Goal: Feedback & Contribution: Submit feedback/report problem

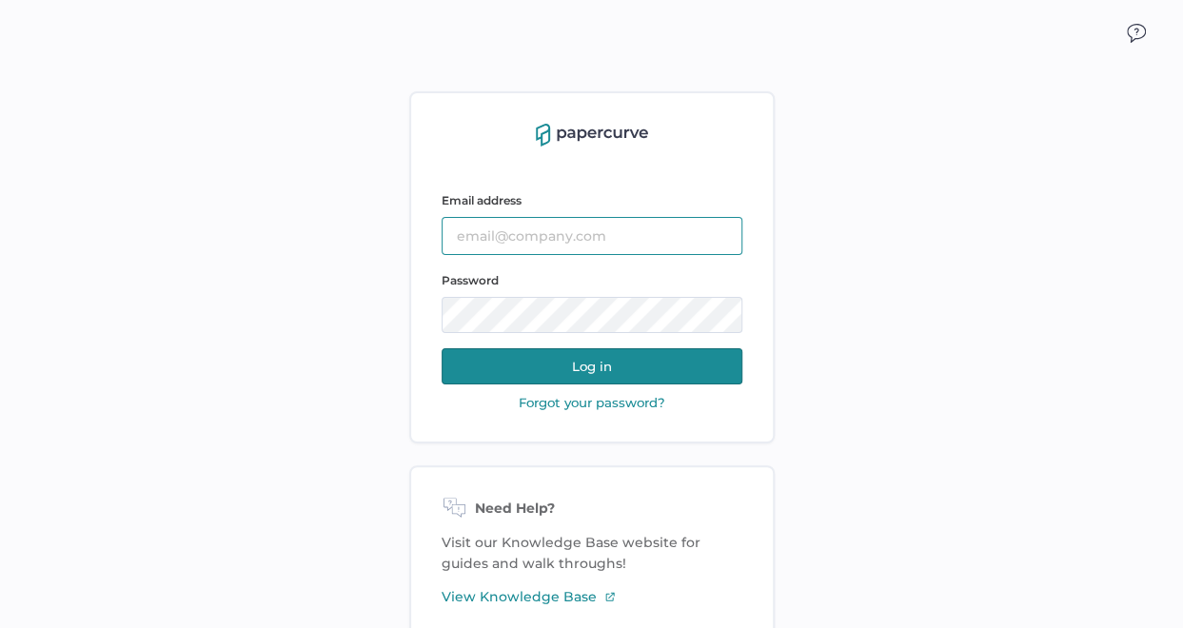
type input "jjanofsky@saolrx.com"
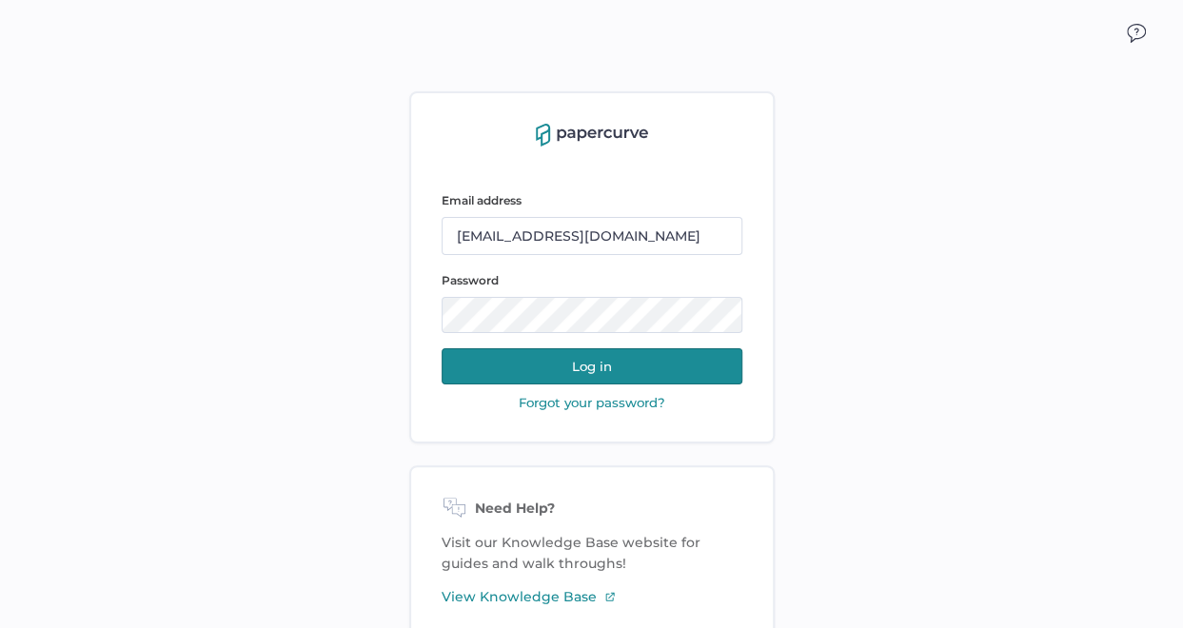
click at [594, 366] on button "Log in" at bounding box center [592, 366] width 301 height 36
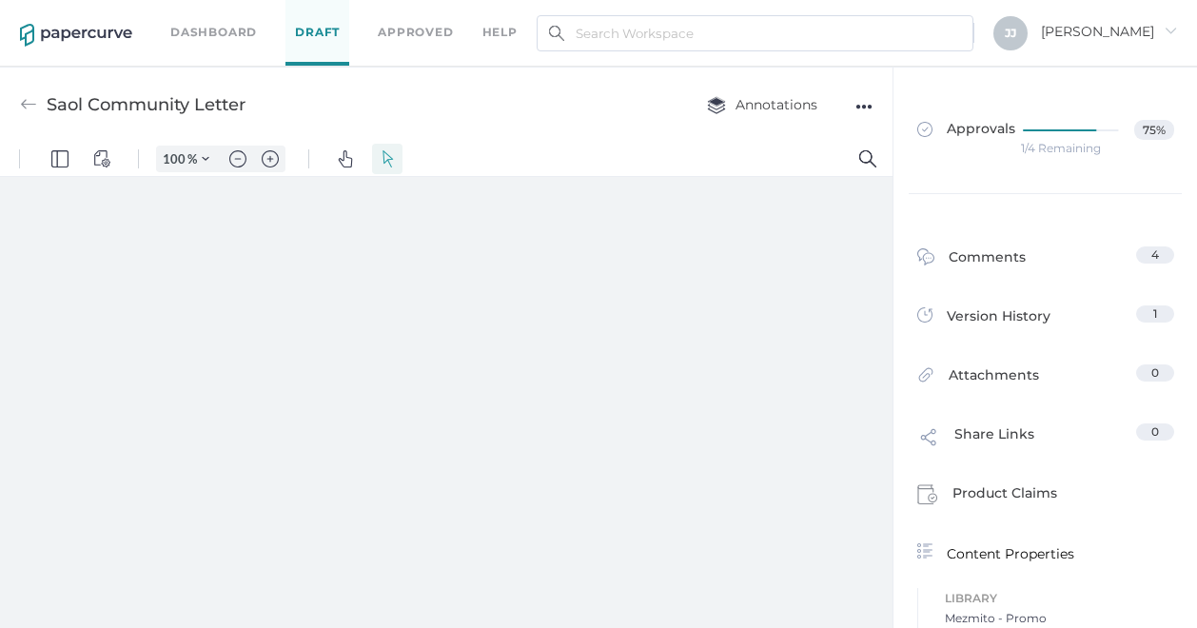
type input "131"
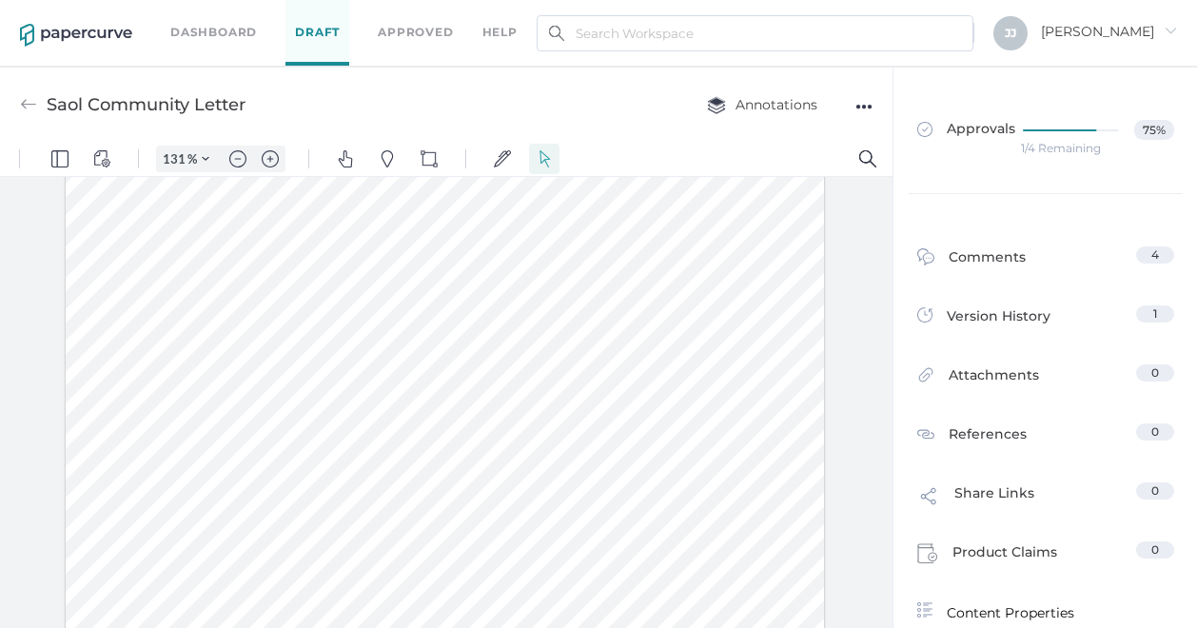
scroll to position [257, 0]
drag, startPoint x: 886, startPoint y: 385, endPoint x: 906, endPoint y: 573, distance: 189.5
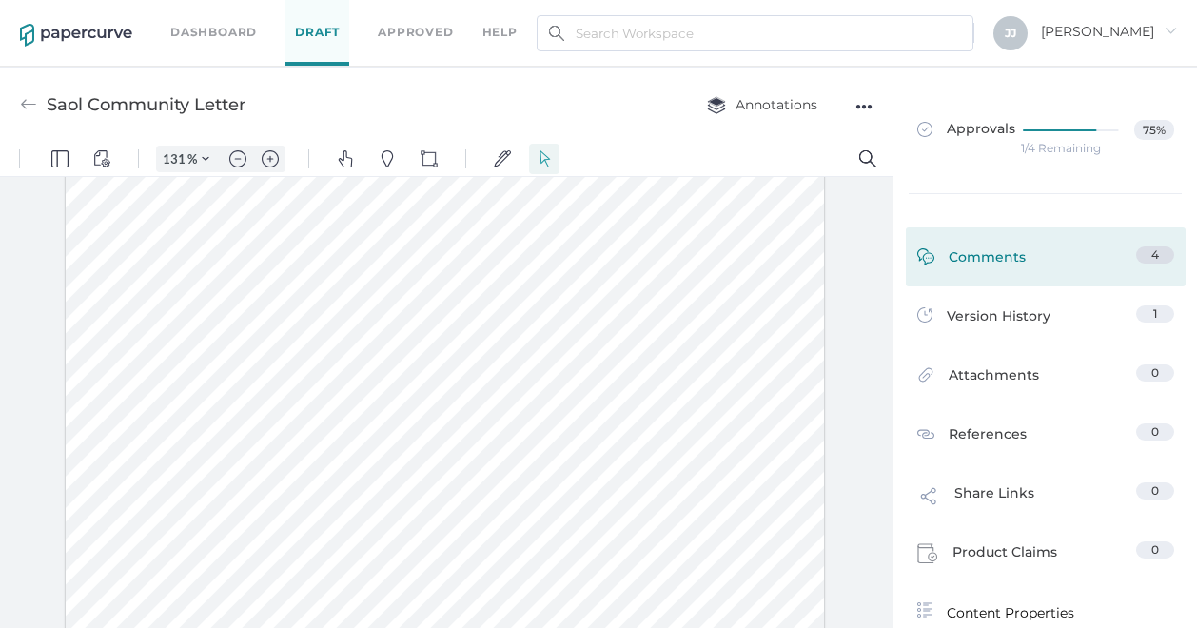
click at [990, 254] on div "Comments" at bounding box center [972, 262] width 109 height 30
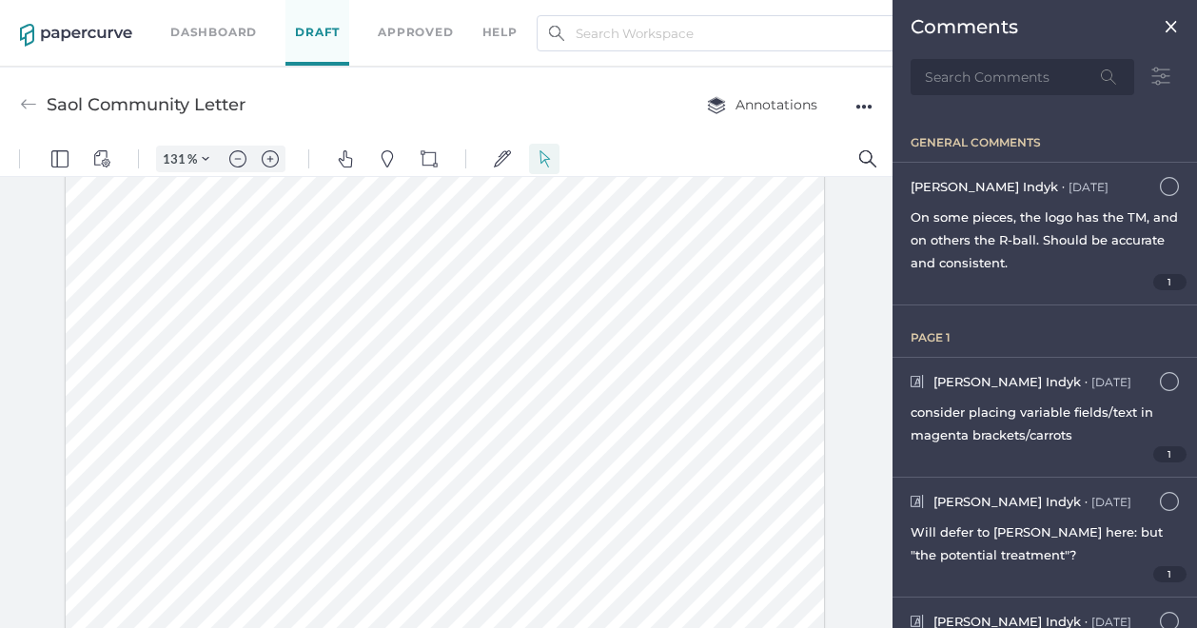
scroll to position [8, 0]
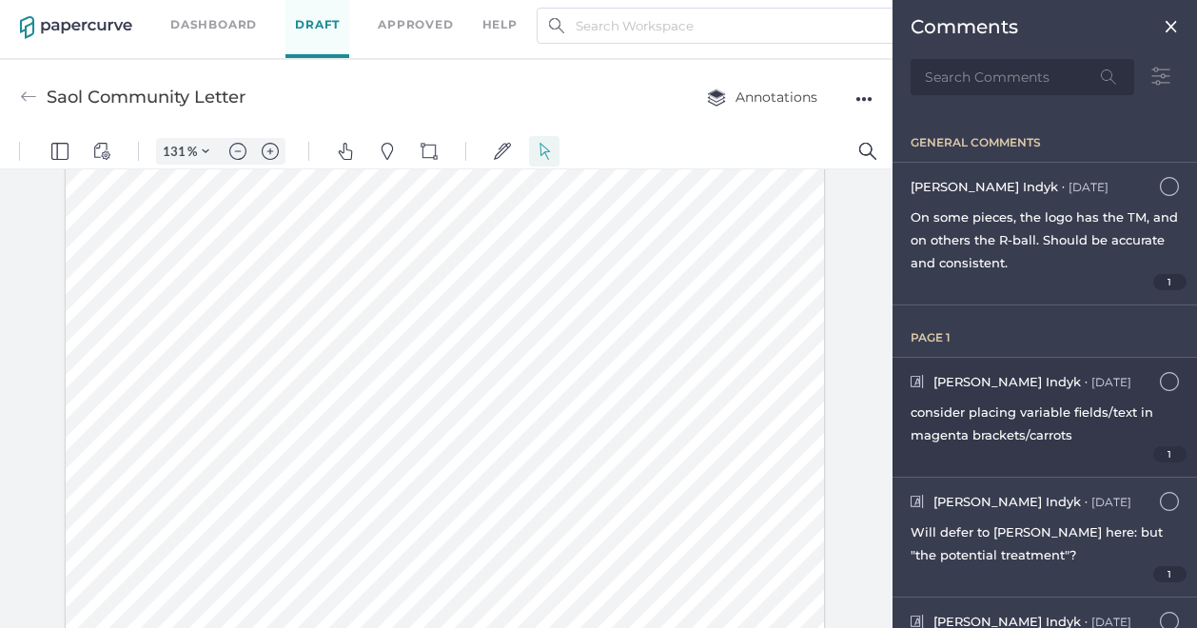
click at [1078, 420] on div "consider placing variable fields/text in magenta brackets/carrots" at bounding box center [1045, 424] width 268 height 46
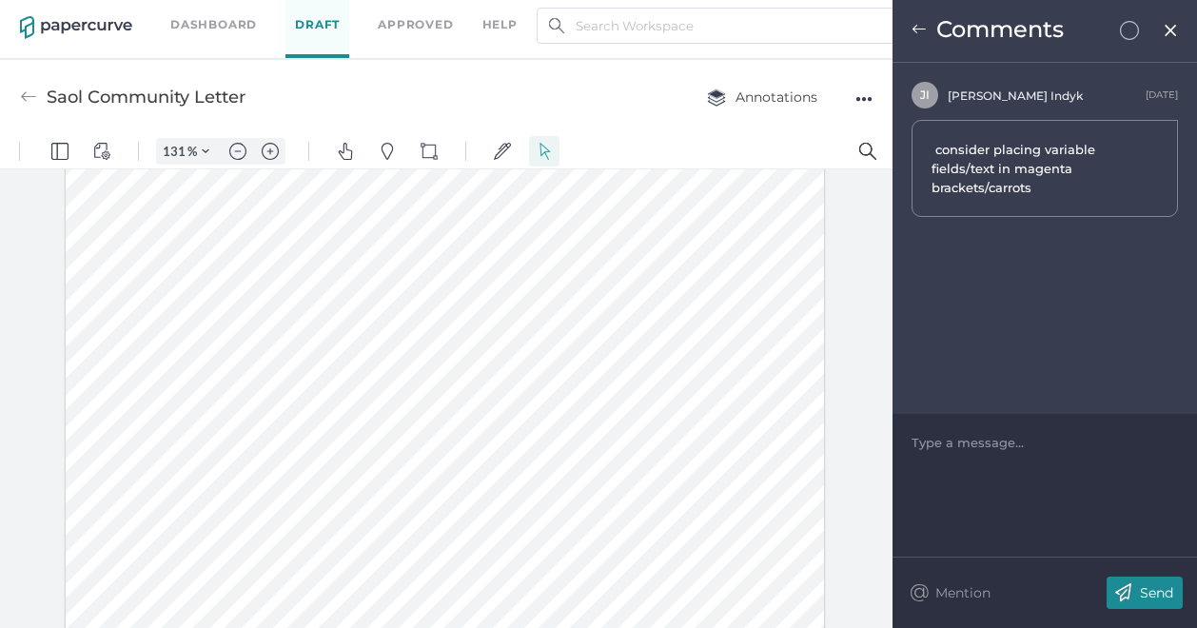
click at [919, 30] on img at bounding box center [919, 29] width 15 height 15
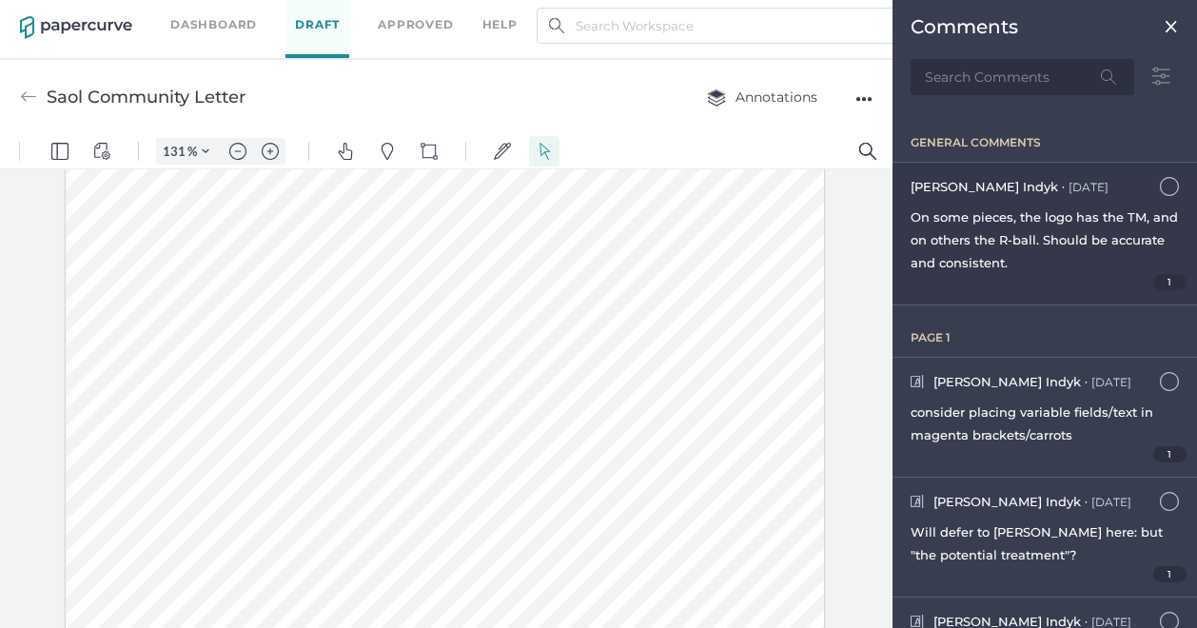
click at [1009, 224] on div "On some pieces, the logo has the TM, and on others the R-ball. Should be accura…" at bounding box center [1045, 240] width 268 height 69
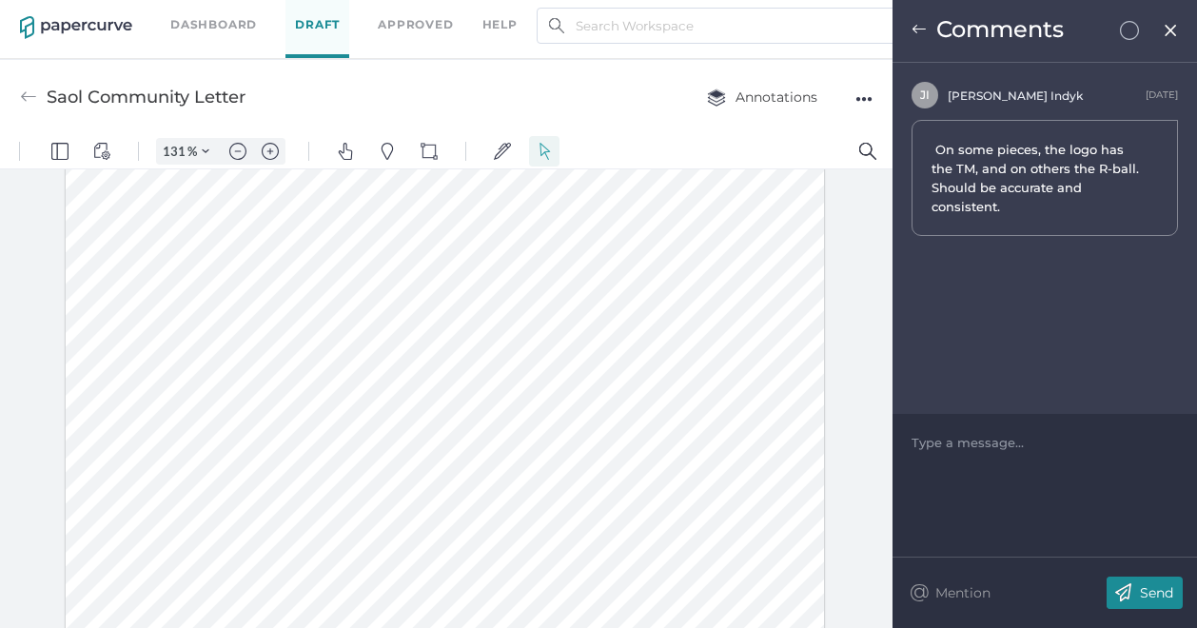
click at [920, 26] on img at bounding box center [919, 29] width 15 height 15
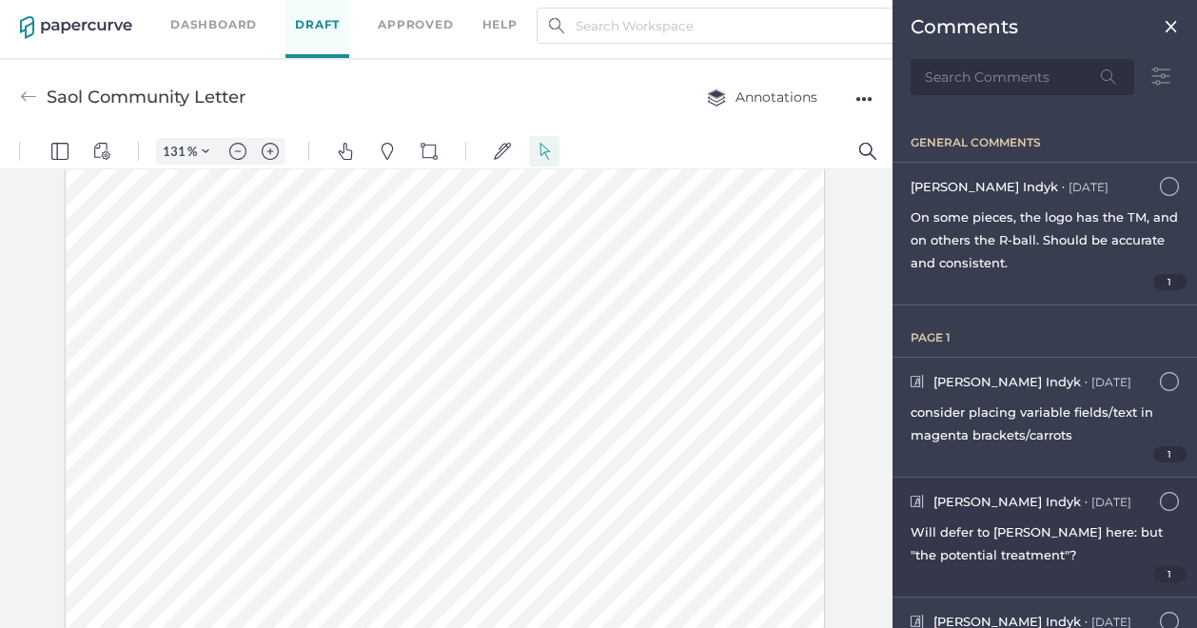
click at [1007, 528] on span "Will defer to [PERSON_NAME] here: but "the potential treatment"?" at bounding box center [1037, 543] width 252 height 38
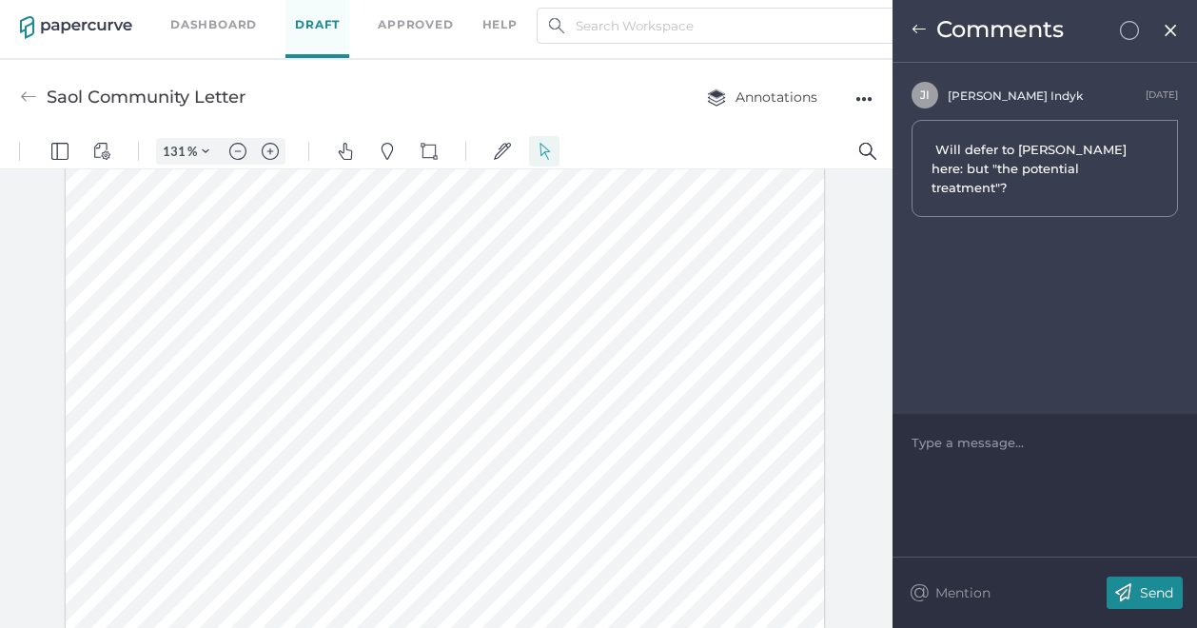
click at [916, 30] on img at bounding box center [919, 29] width 15 height 15
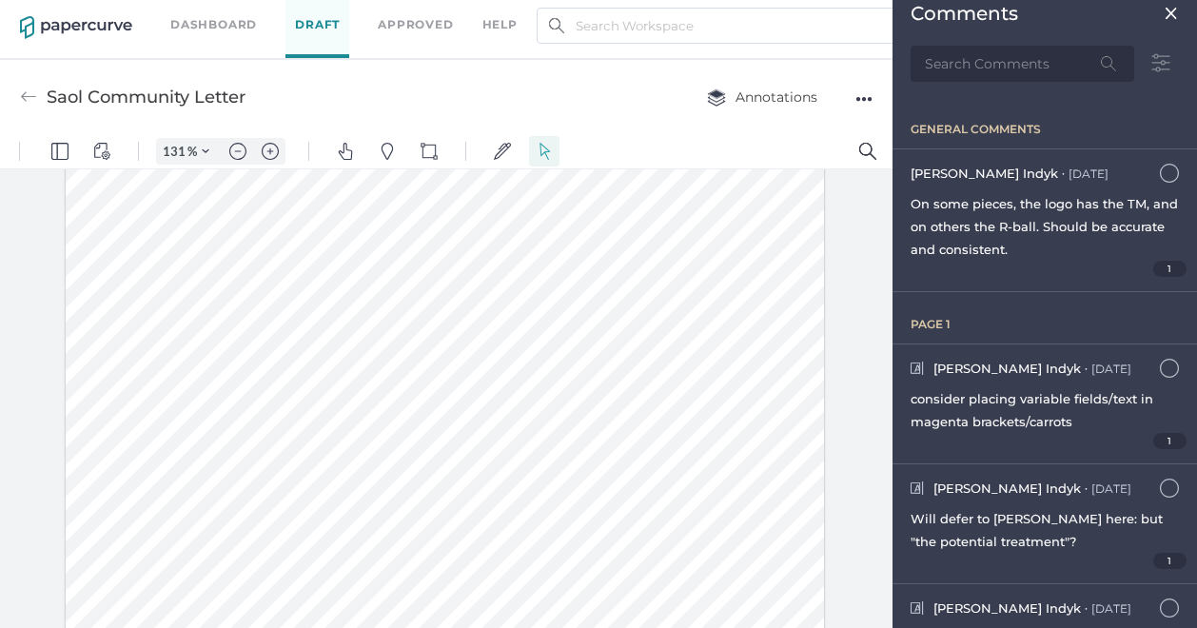
scroll to position [12, 0]
click at [425, 299] on div at bounding box center [446, 593] width 760 height 983
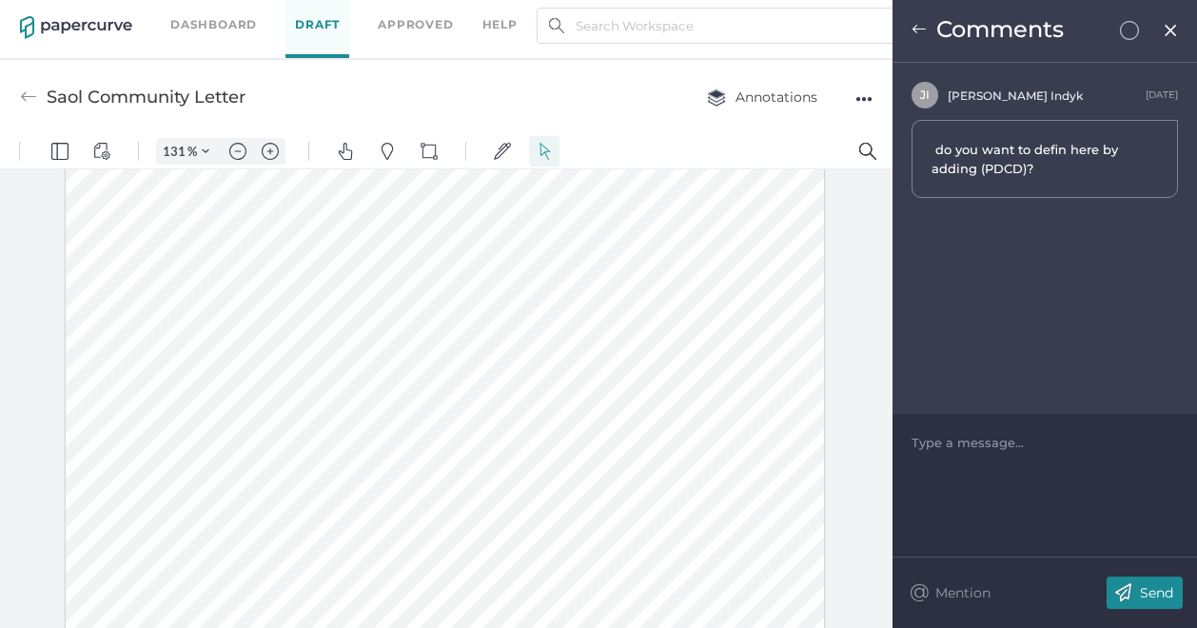
click at [920, 28] on img at bounding box center [919, 29] width 15 height 15
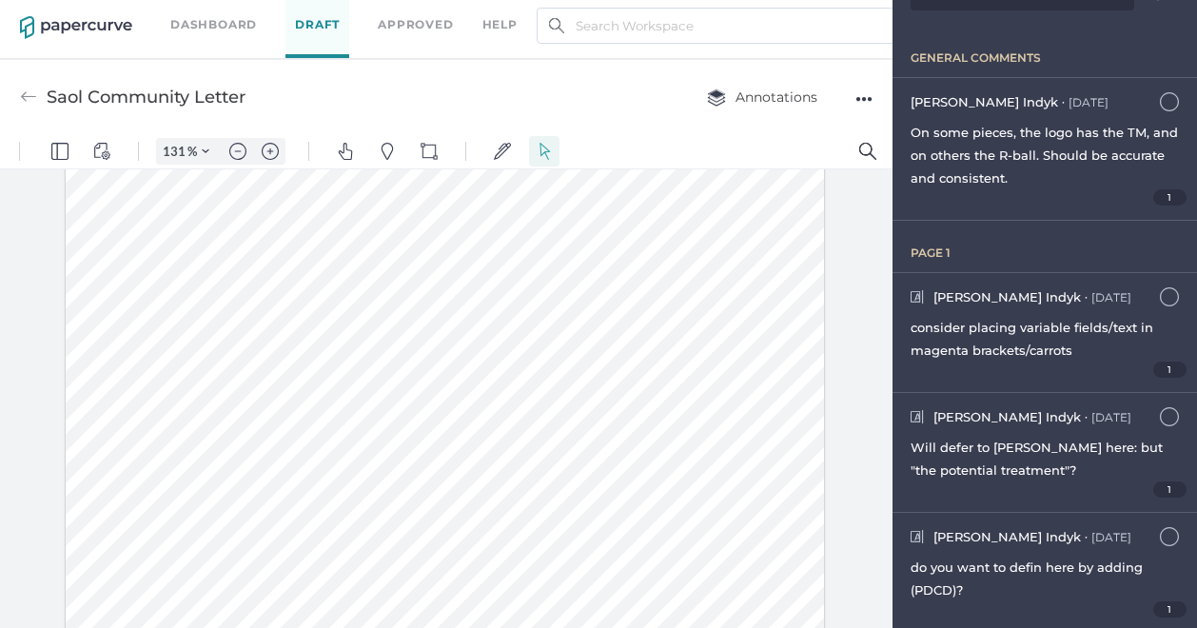
scroll to position [279, 0]
click at [712, 474] on div at bounding box center [446, 386] width 760 height 983
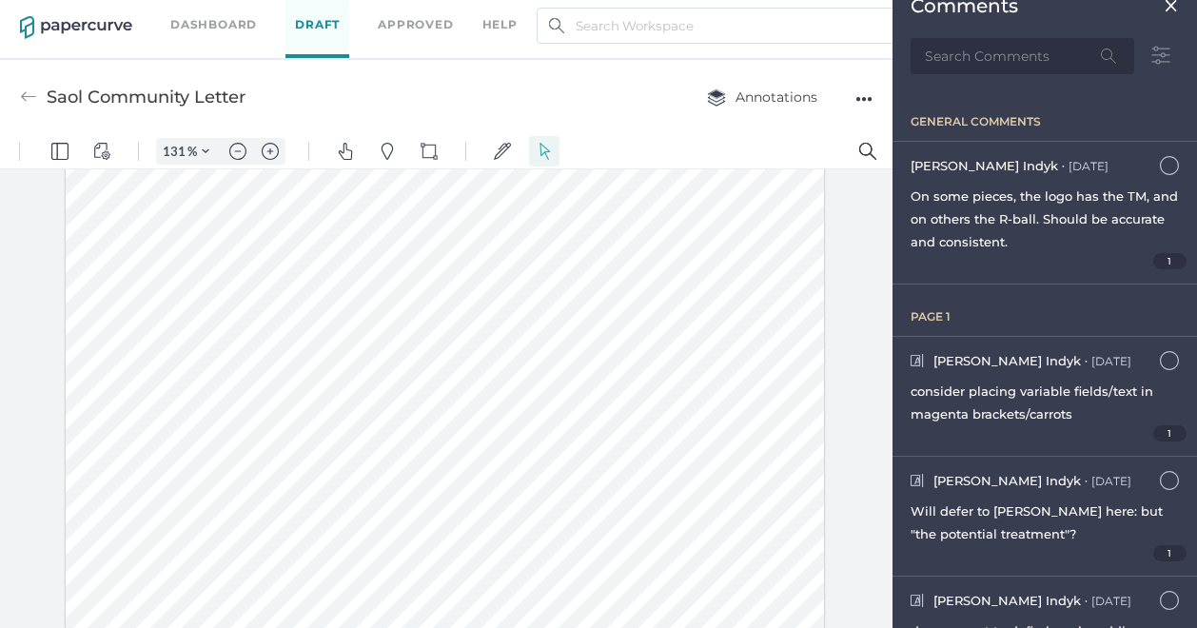
scroll to position [0, 0]
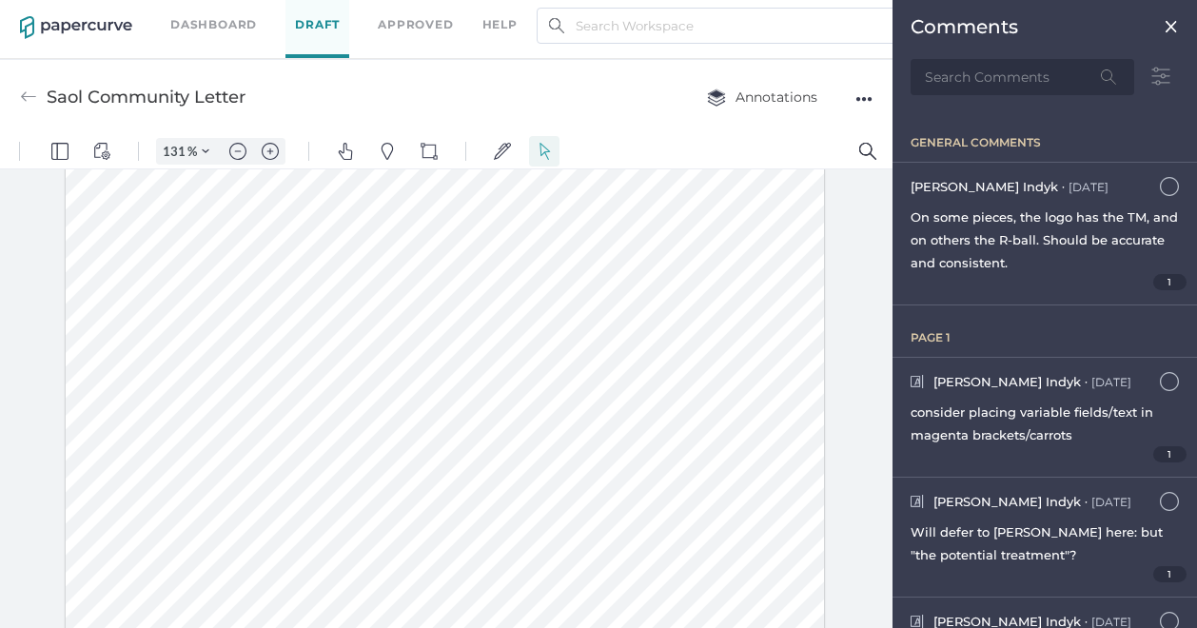
drag, startPoint x: 710, startPoint y: 474, endPoint x: 205, endPoint y: 487, distance: 505.6
click at [205, 487] on div at bounding box center [446, 386] width 760 height 983
click at [379, 535] on img "Text Popup" at bounding box center [382, 537] width 17 height 17
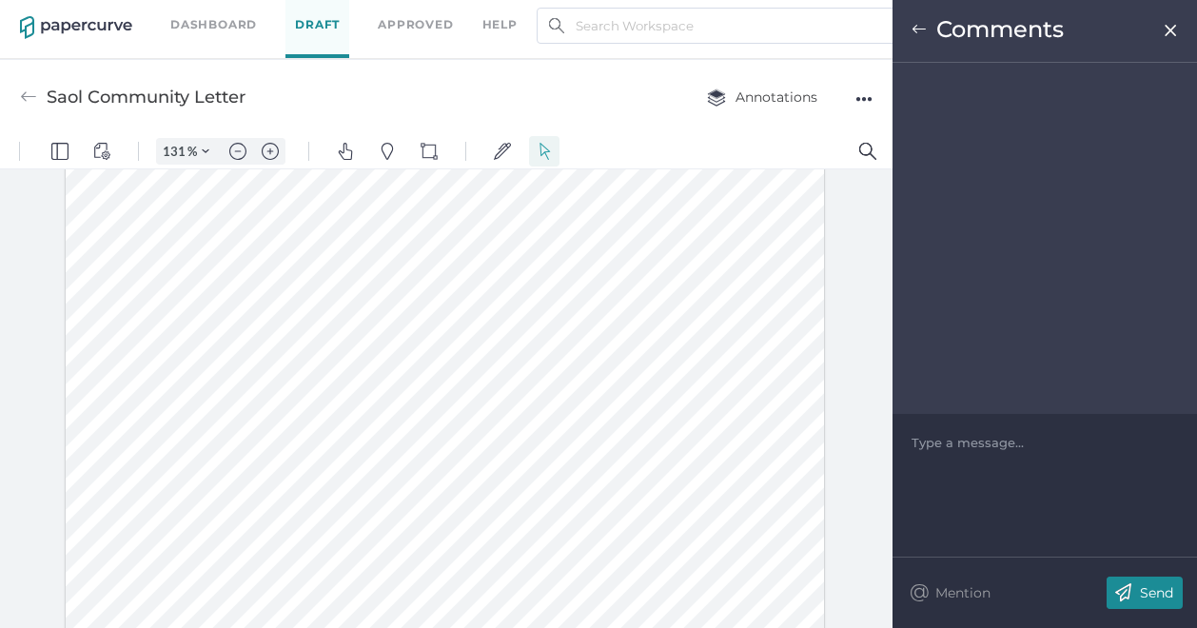
click at [379, 535] on div at bounding box center [446, 386] width 760 height 983
click at [933, 437] on div at bounding box center [1046, 442] width 266 height 19
click at [1155, 589] on p "Send" at bounding box center [1156, 592] width 33 height 17
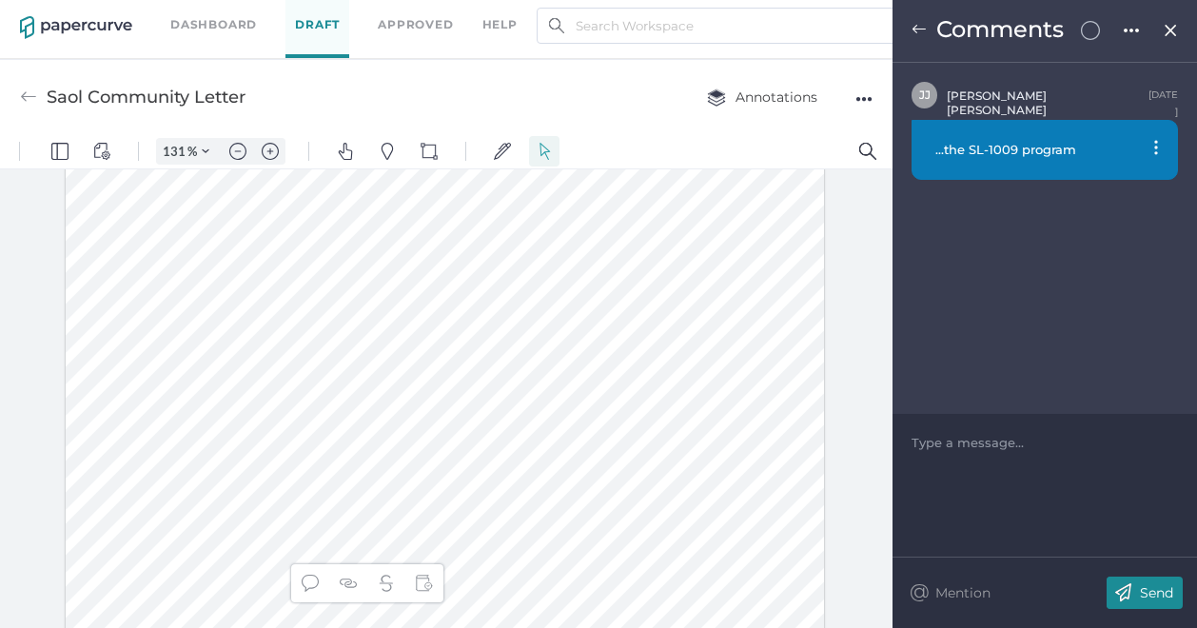
click at [917, 30] on img at bounding box center [919, 29] width 15 height 15
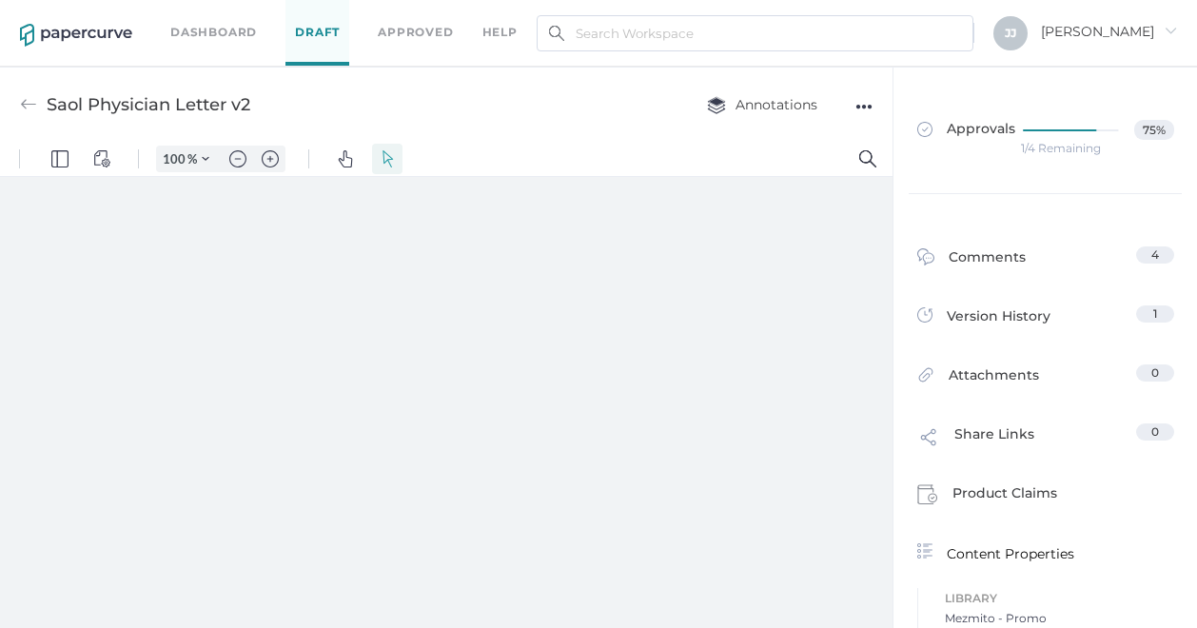
type input "131"
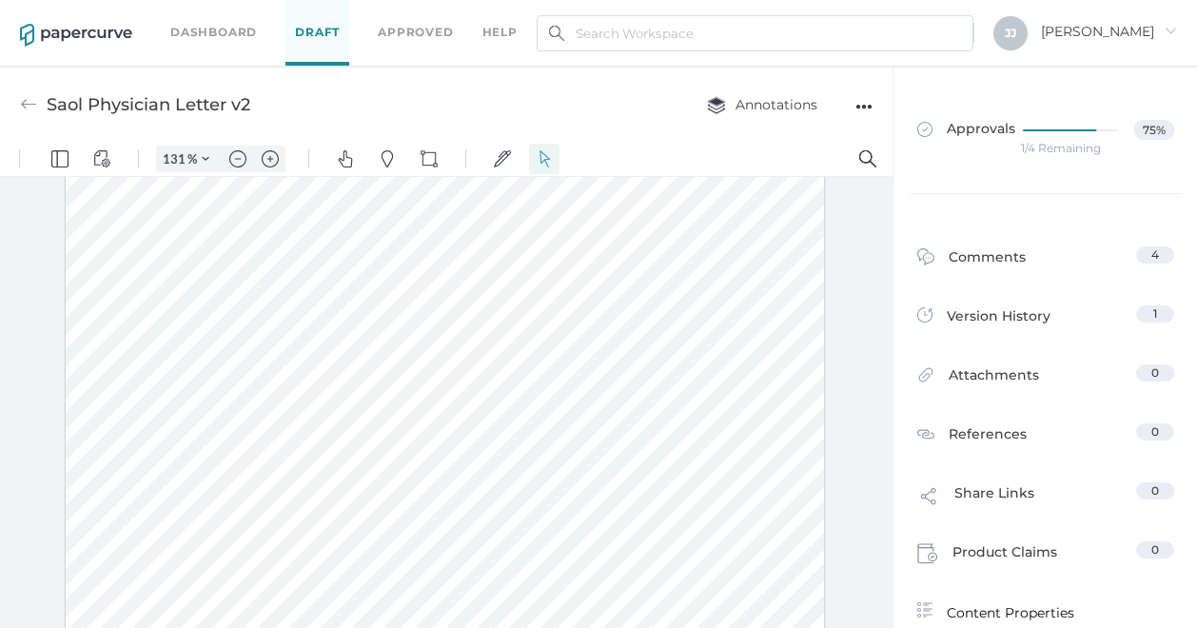
scroll to position [371, 0]
drag, startPoint x: 596, startPoint y: 373, endPoint x: 663, endPoint y: 366, distance: 67.0
click at [663, 366] on div at bounding box center [446, 302] width 760 height 983
click at [573, 405] on button "Text Popup" at bounding box center [574, 416] width 30 height 30
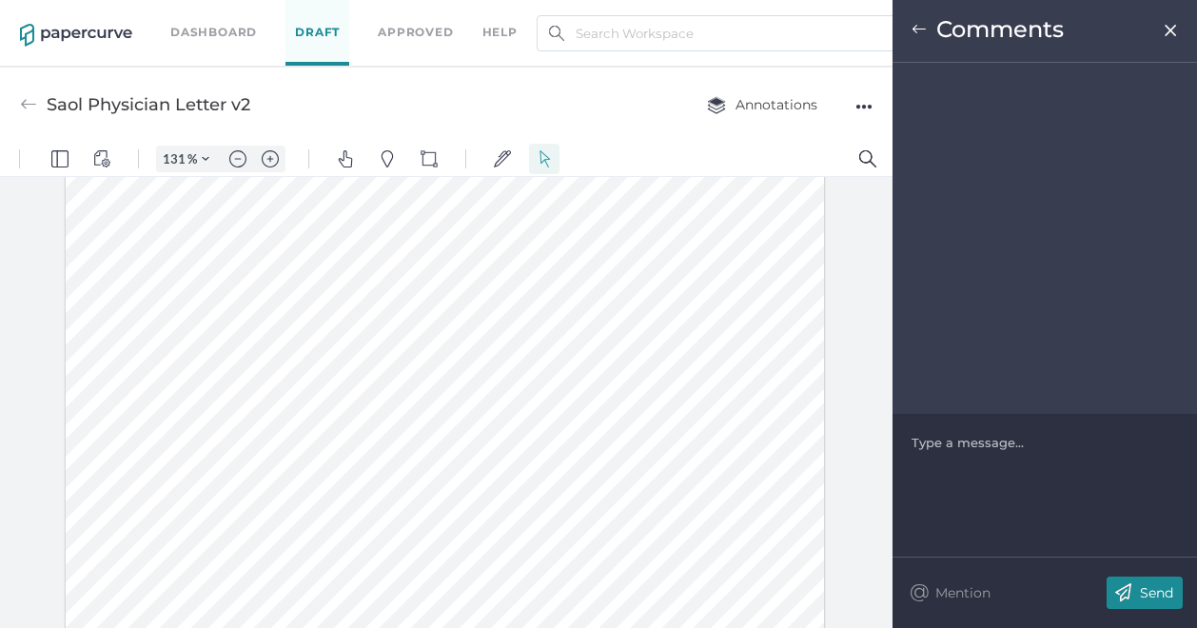
click at [926, 448] on div at bounding box center [1046, 442] width 266 height 19
click at [1145, 595] on p "Send" at bounding box center [1156, 592] width 33 height 17
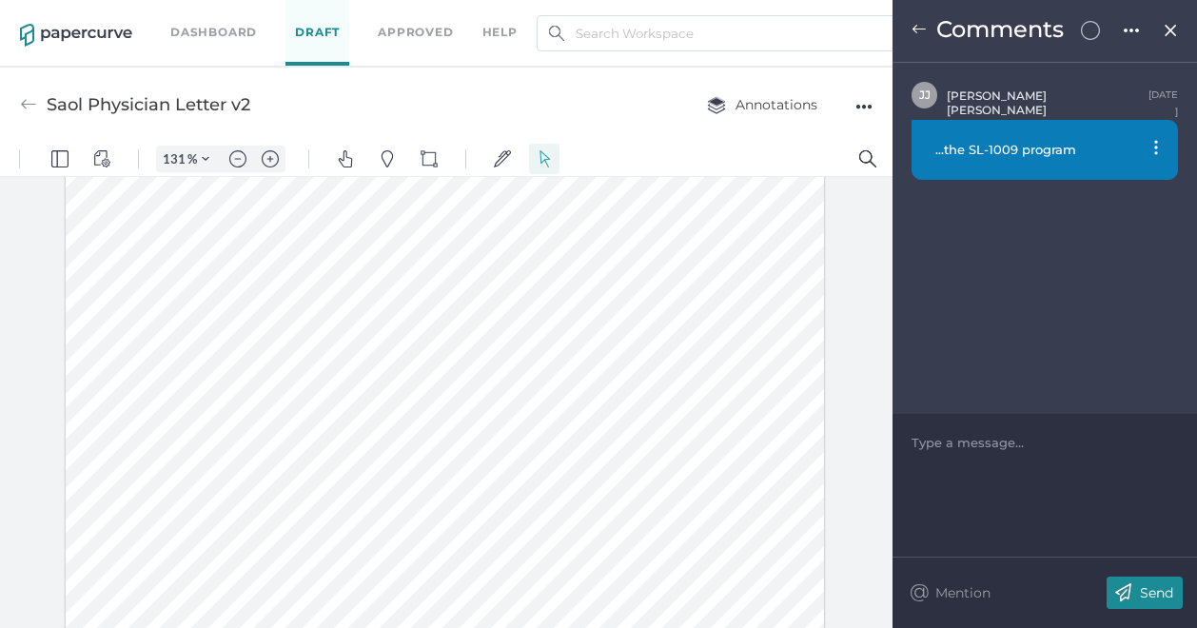
click at [917, 30] on img at bounding box center [919, 29] width 15 height 15
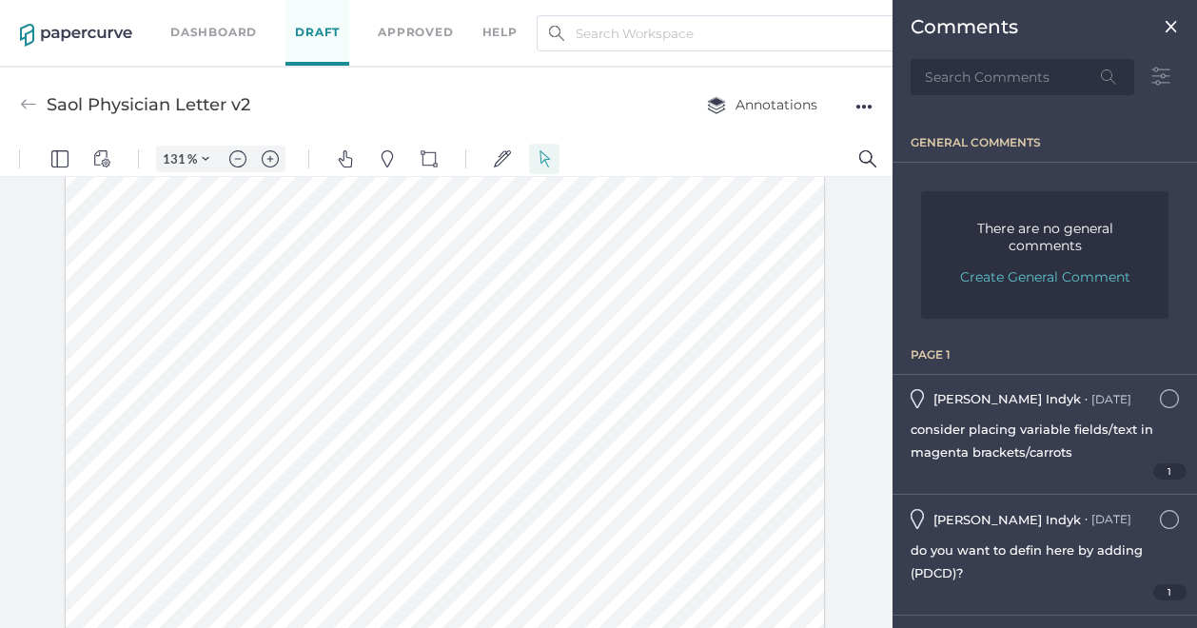
click at [689, 139] on div "Saol Physician Letter v2 Annotations ●●●" at bounding box center [446, 104] width 893 height 75
click at [1164, 24] on img at bounding box center [1171, 26] width 15 height 15
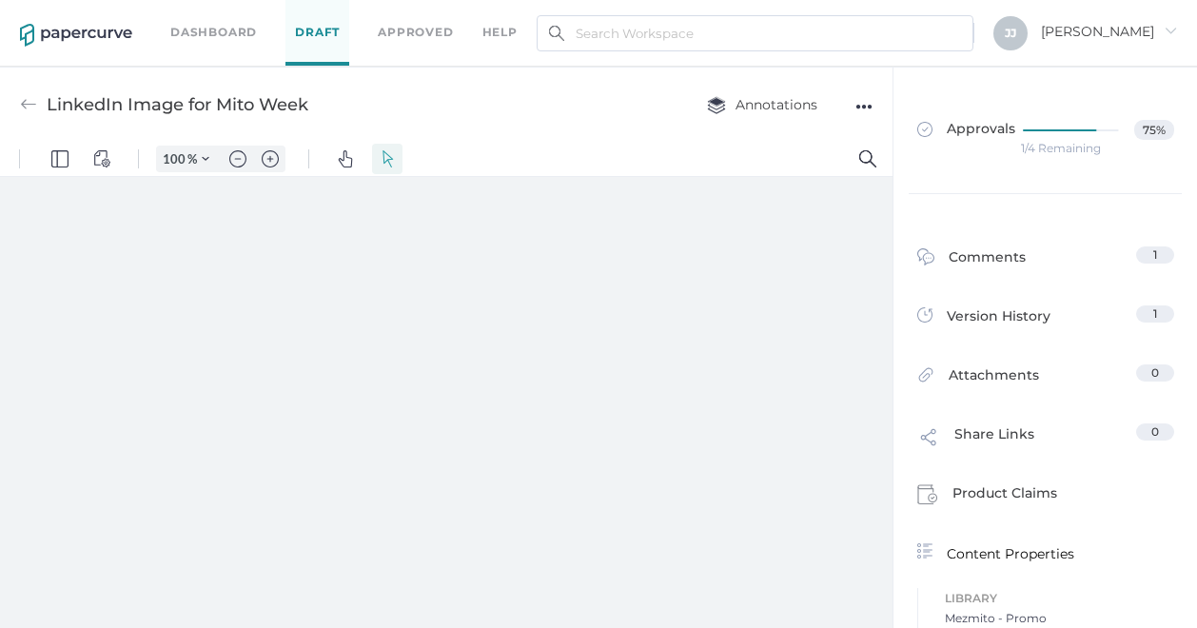
type input "131"
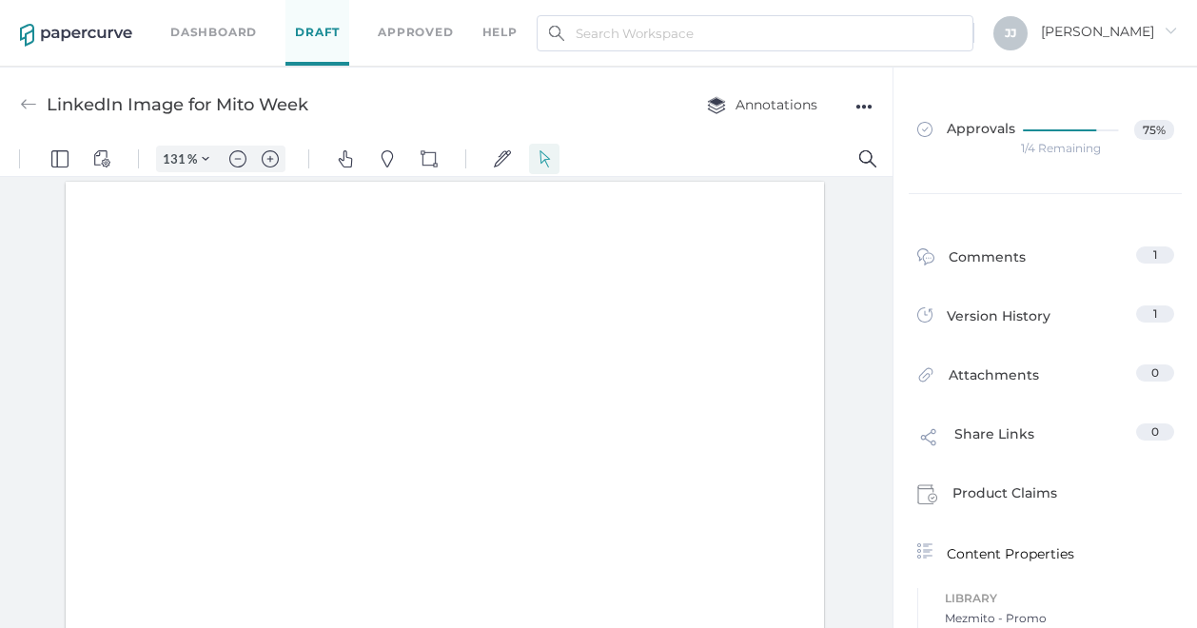
scroll to position [2, 0]
drag, startPoint x: 891, startPoint y: 242, endPoint x: 874, endPoint y: 313, distance: 73.4
click at [874, 313] on div at bounding box center [446, 407] width 893 height 460
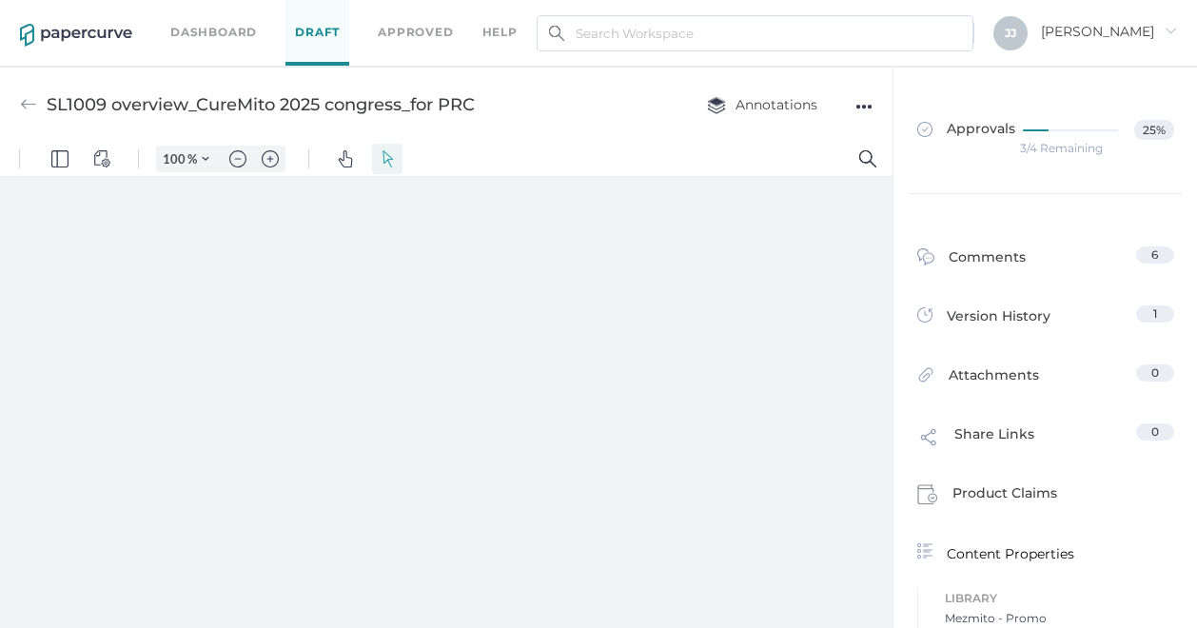
type input "131"
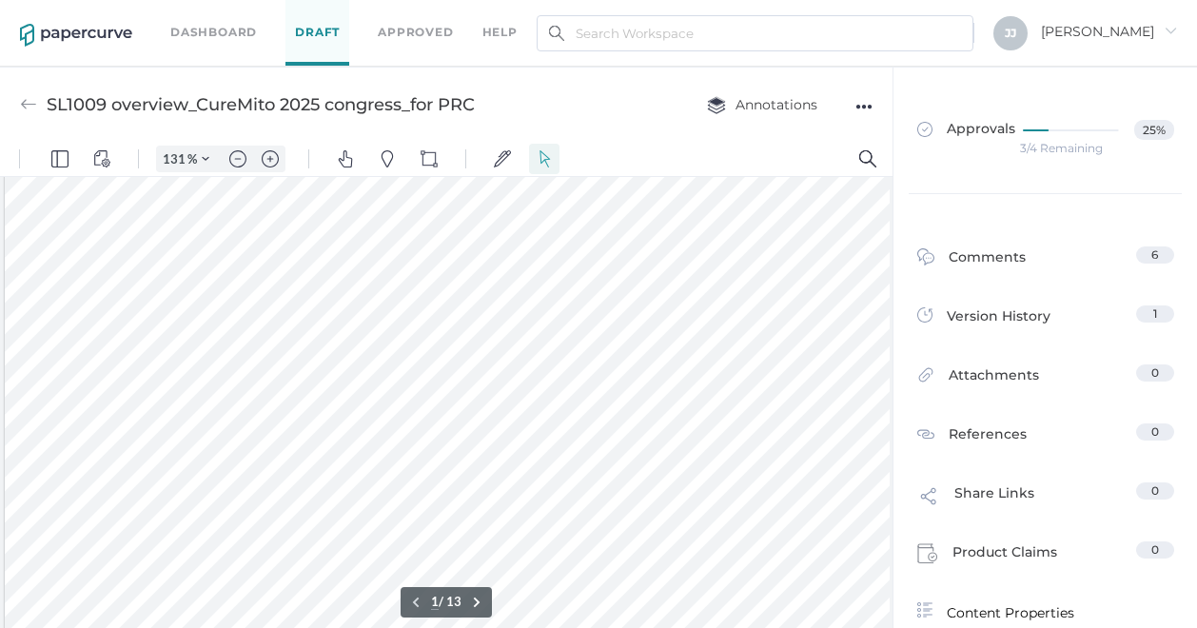
scroll to position [186, 0]
type input "2"
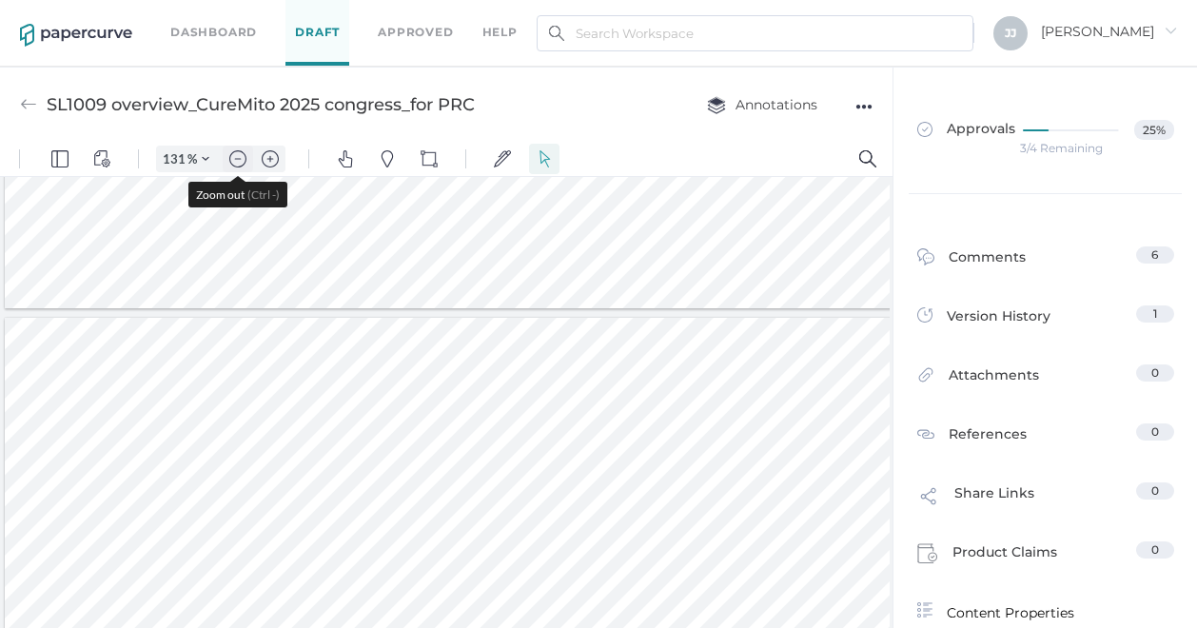
click at [240, 154] on img "Zoom out" at bounding box center [237, 158] width 17 height 17
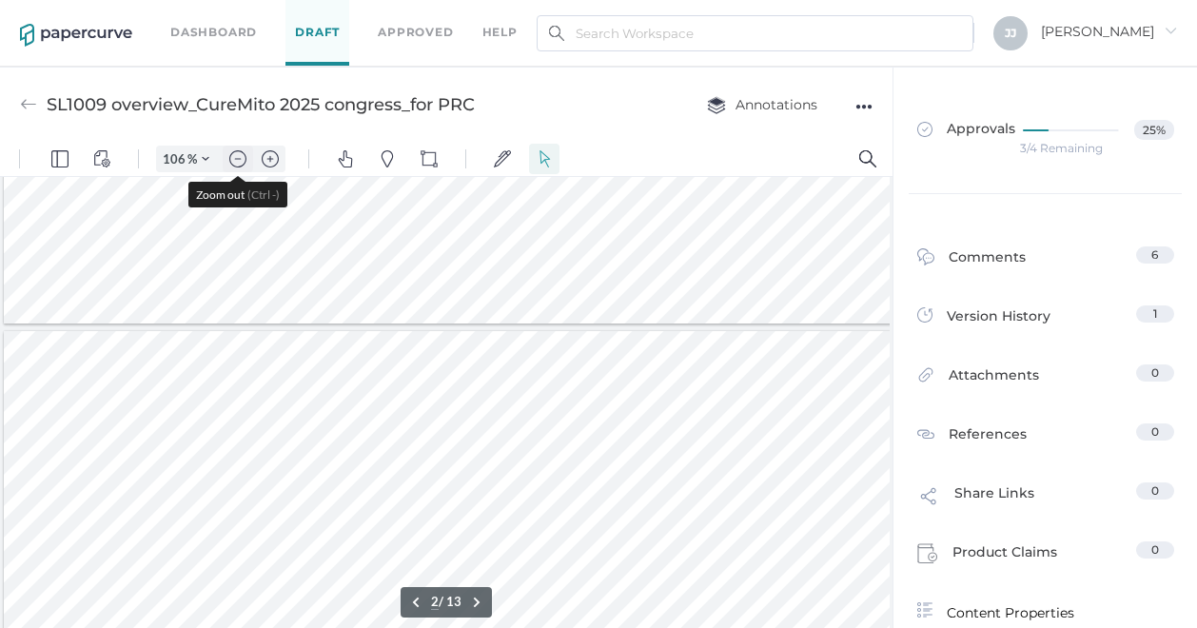
click at [240, 154] on img "Zoom out" at bounding box center [237, 158] width 17 height 17
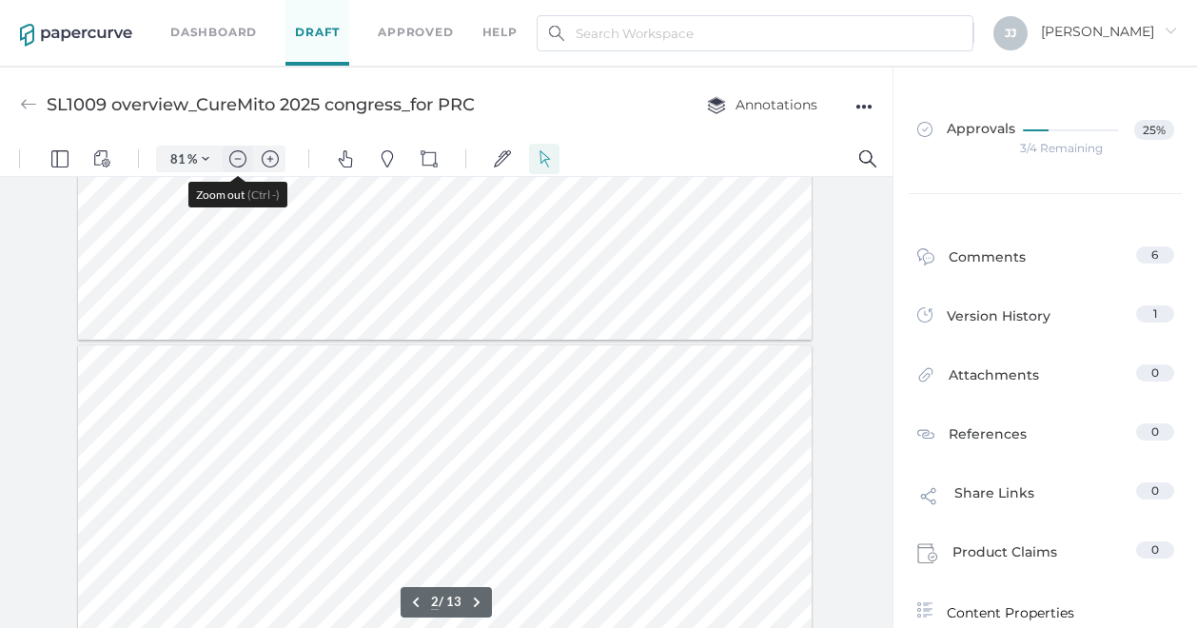
click at [240, 154] on img "Zoom out" at bounding box center [237, 158] width 17 height 17
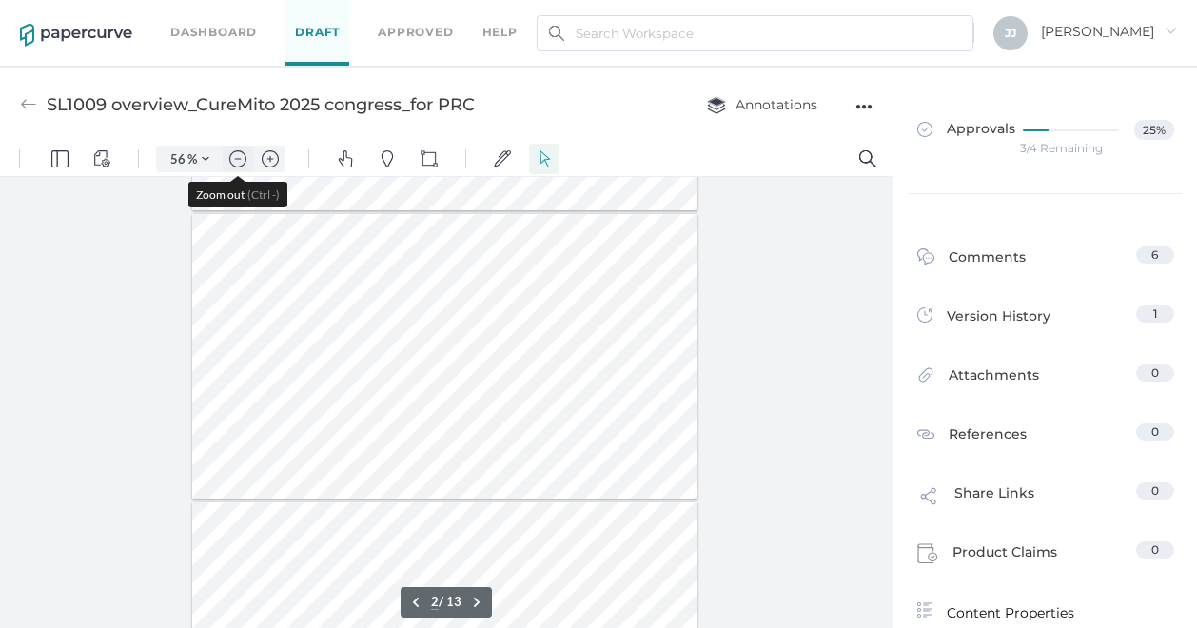
scroll to position [109, 0]
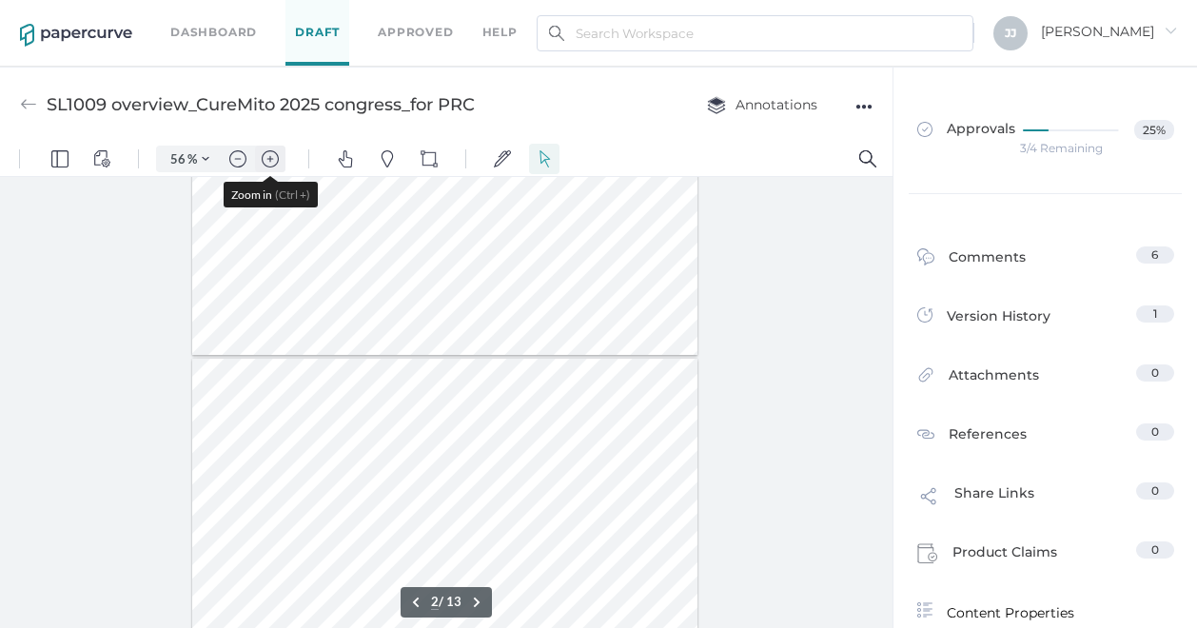
click at [273, 156] on img "Zoom in" at bounding box center [270, 158] width 17 height 17
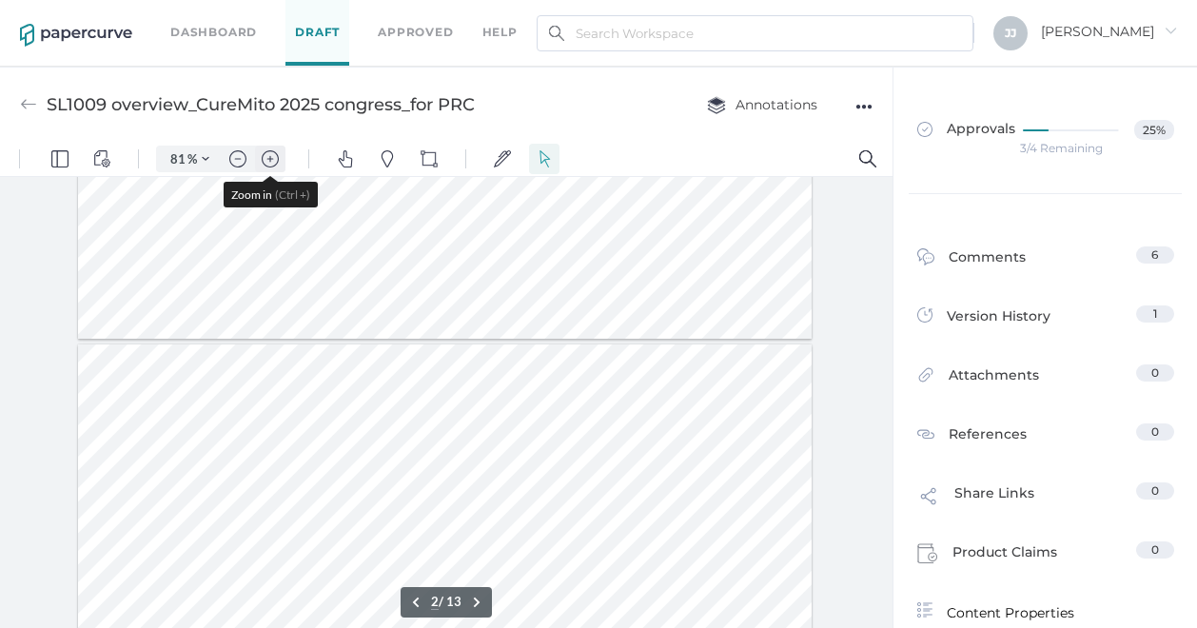
click at [273, 156] on img "Zoom in" at bounding box center [270, 158] width 17 height 17
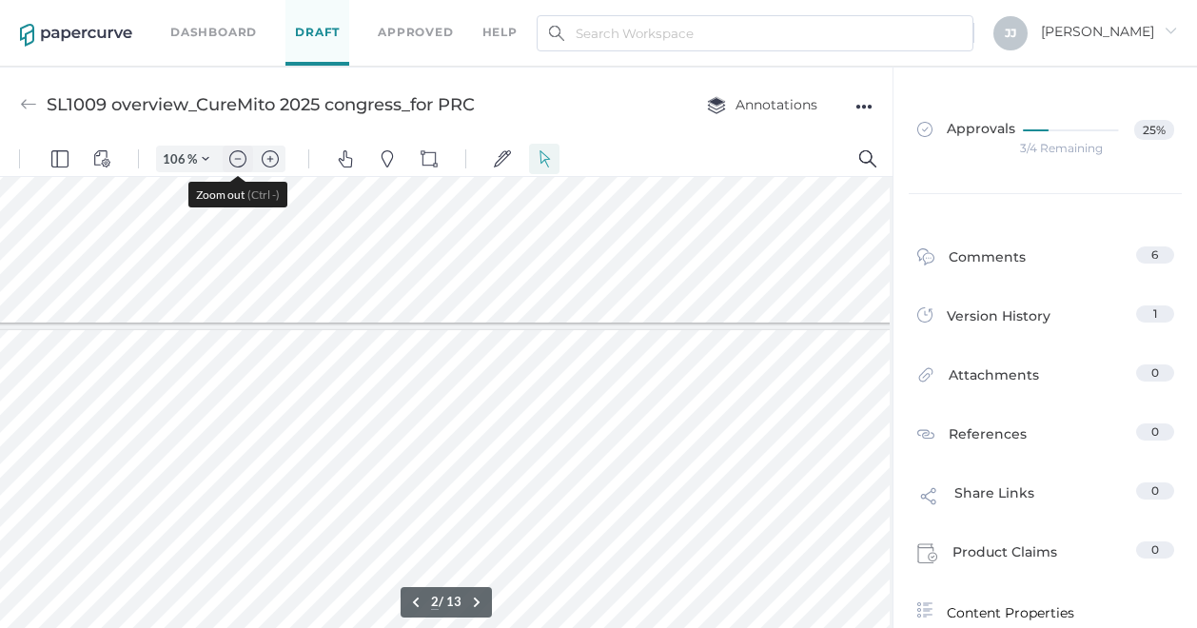
click at [238, 164] on img "Zoom out" at bounding box center [237, 158] width 17 height 17
type input "81"
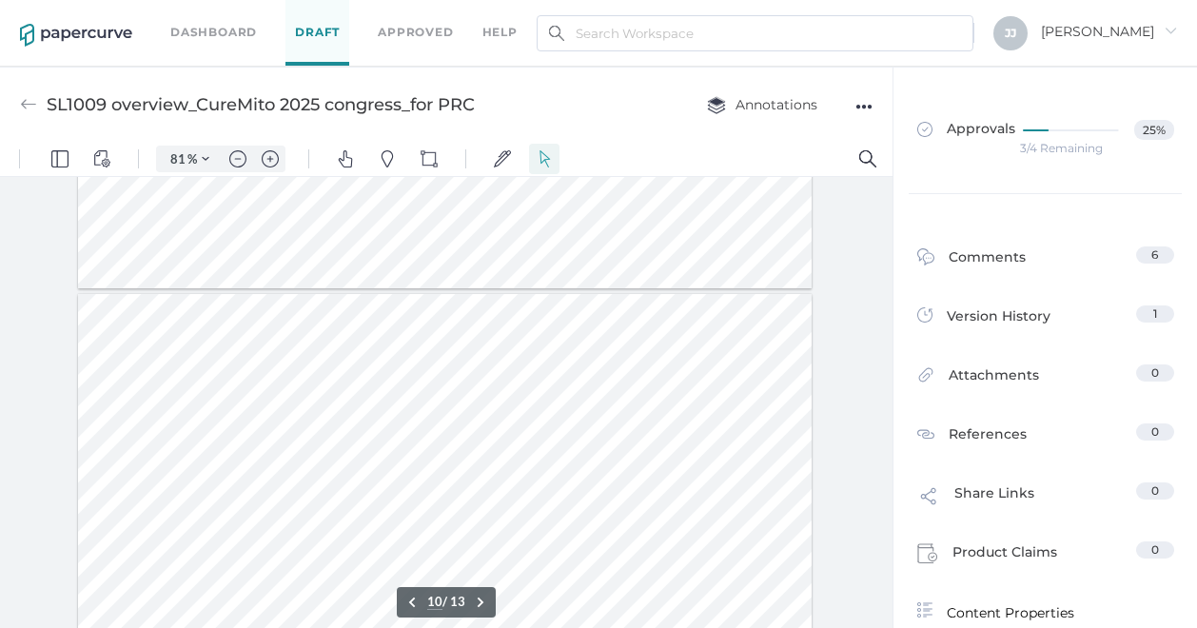
scroll to position [3670, 0]
click at [769, 391] on div at bounding box center [445, 485] width 735 height 413
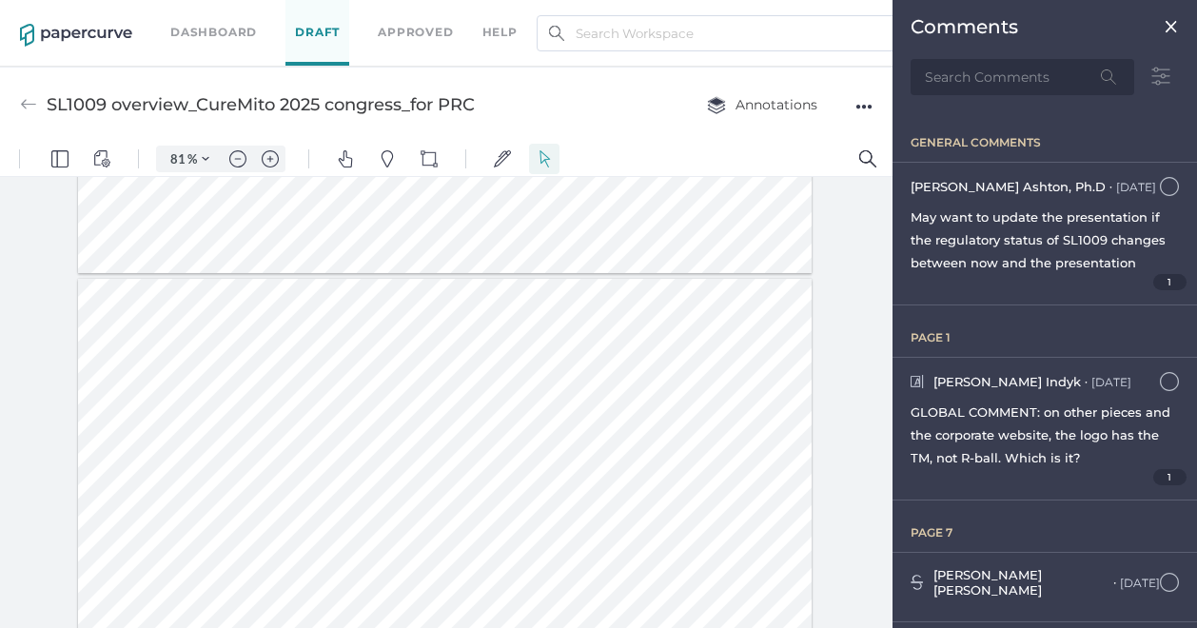
click at [836, 361] on div at bounding box center [446, 407] width 893 height 460
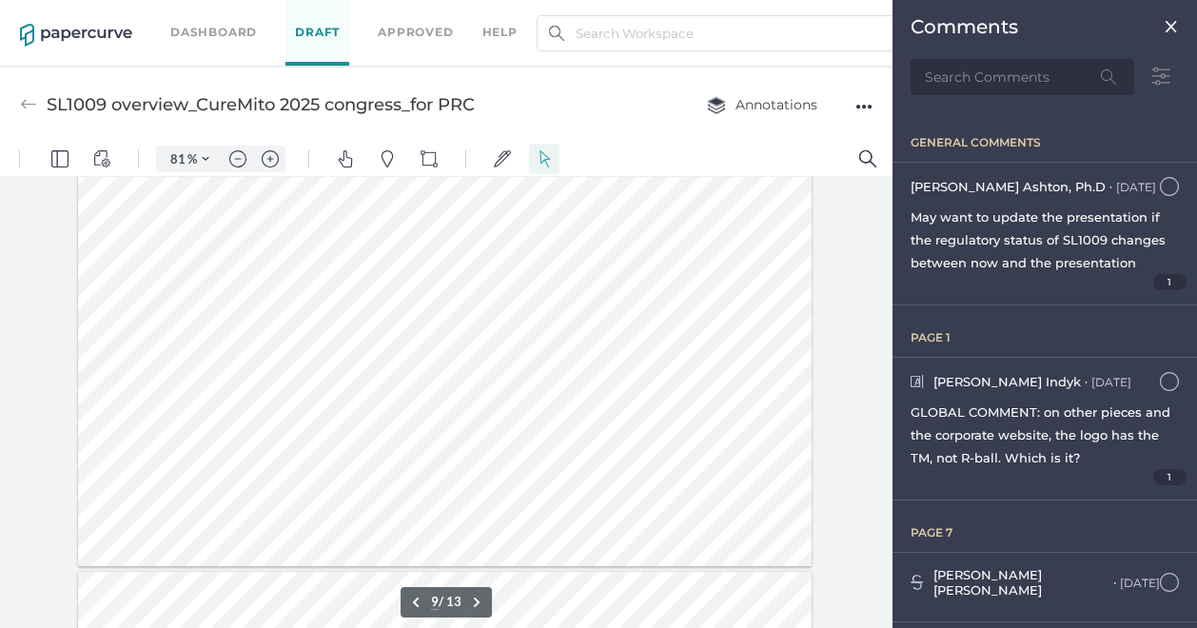
scroll to position [3303, 0]
click at [315, 390] on div at bounding box center [445, 434] width 735 height 413
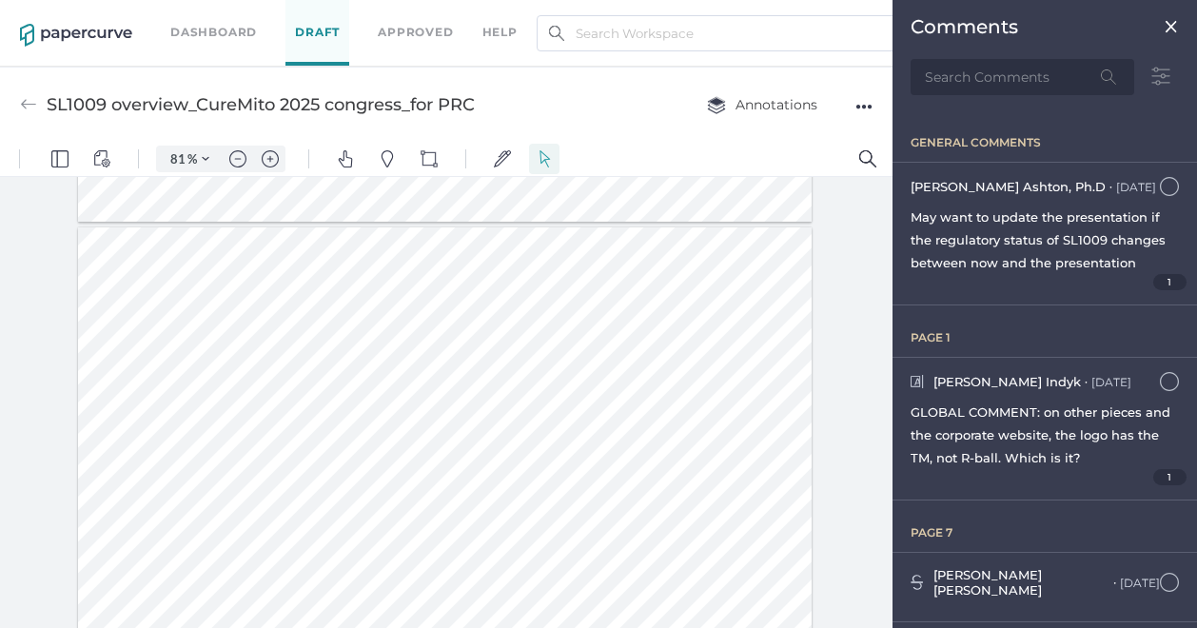
click at [394, 327] on div at bounding box center [445, 434] width 735 height 413
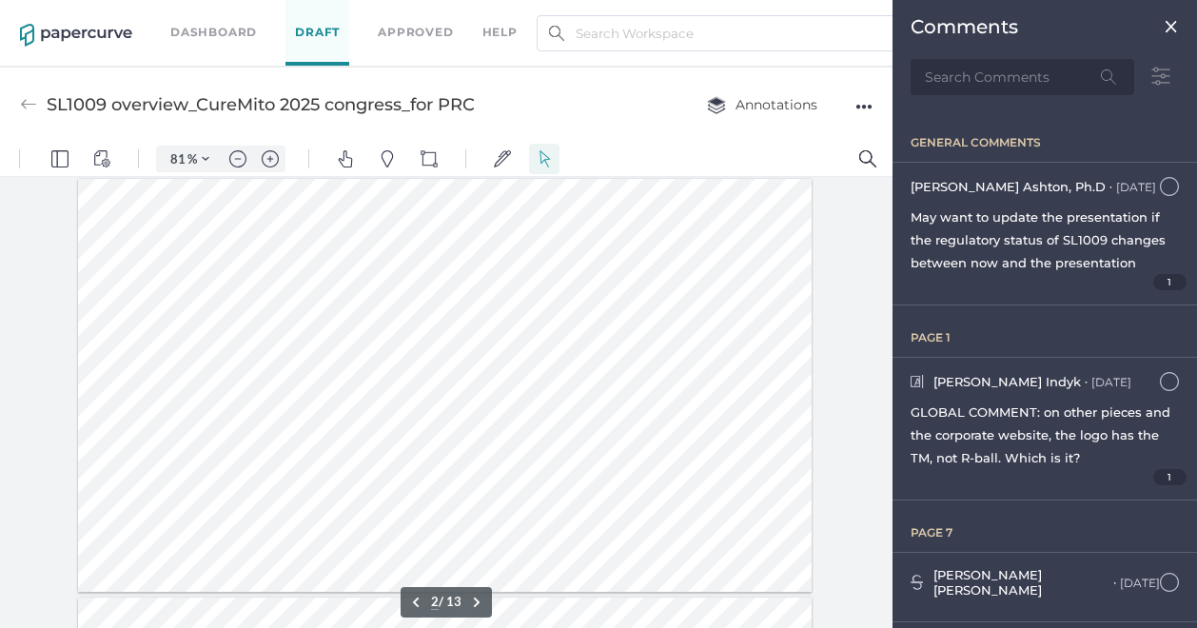
scroll to position [436, 0]
type input "1"
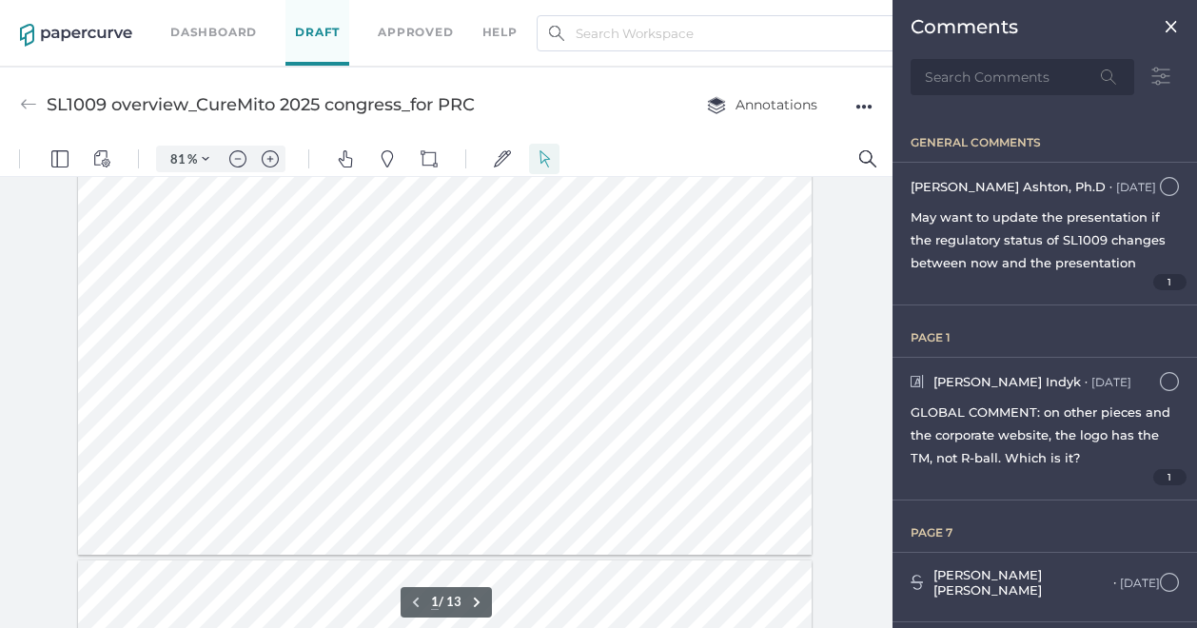
scroll to position [0, 0]
